Goal: Book appointment/travel/reservation

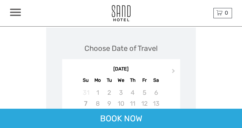
scroll to position [955, 0]
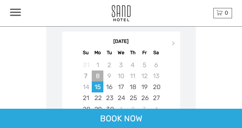
click at [94, 80] on div "8" at bounding box center [98, 76] width 12 height 11
click at [109, 75] on div "9" at bounding box center [109, 76] width 12 height 11
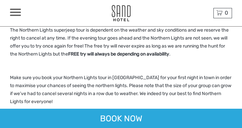
scroll to position [49, 0]
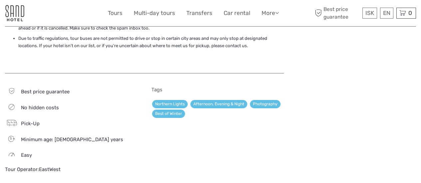
scroll to position [648, 0]
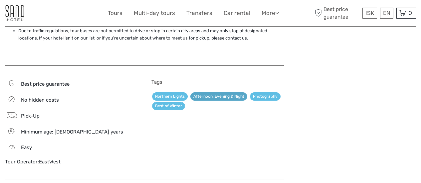
click at [219, 94] on link "Afternoon, Evening & Night" at bounding box center [218, 96] width 57 height 8
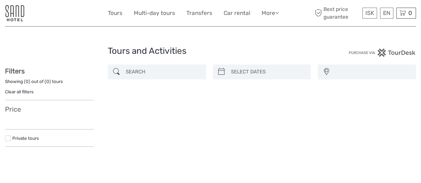
select select
type input "[DATE]"
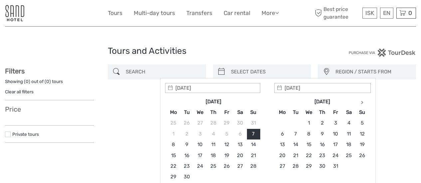
click at [270, 74] on input "search" at bounding box center [268, 72] width 80 height 12
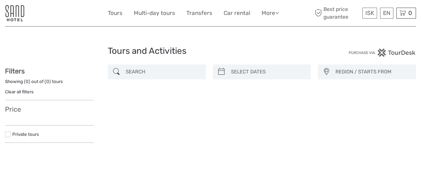
click at [141, 73] on input "search" at bounding box center [163, 72] width 80 height 12
